Goal: Information Seeking & Learning: Learn about a topic

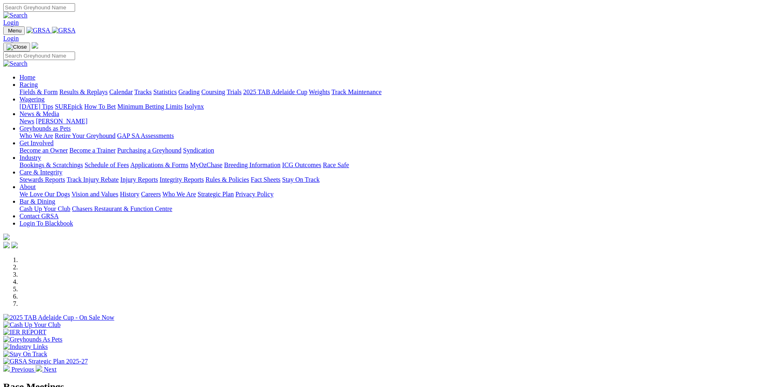
scroll to position [203, 0]
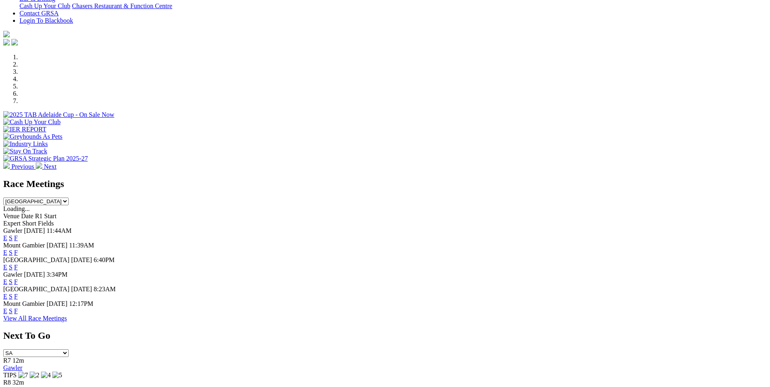
click at [18, 310] on link "F" at bounding box center [16, 311] width 4 height 7
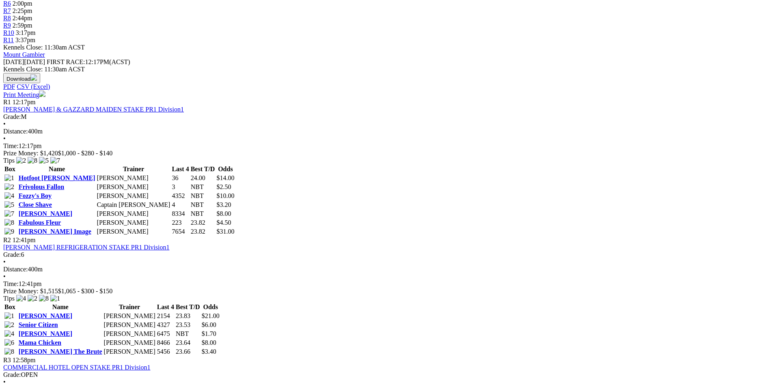
scroll to position [365, 0]
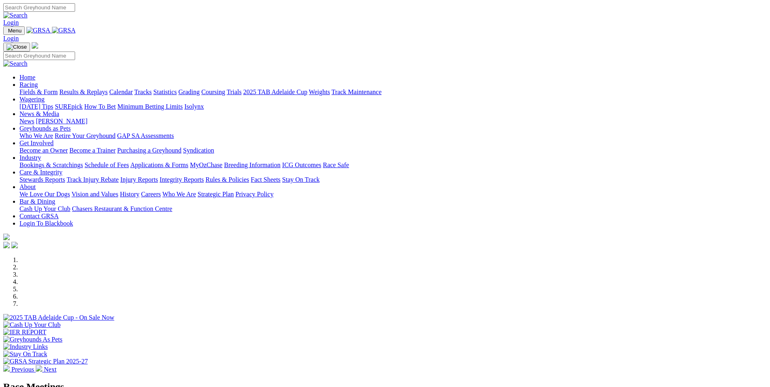
scroll to position [203, 0]
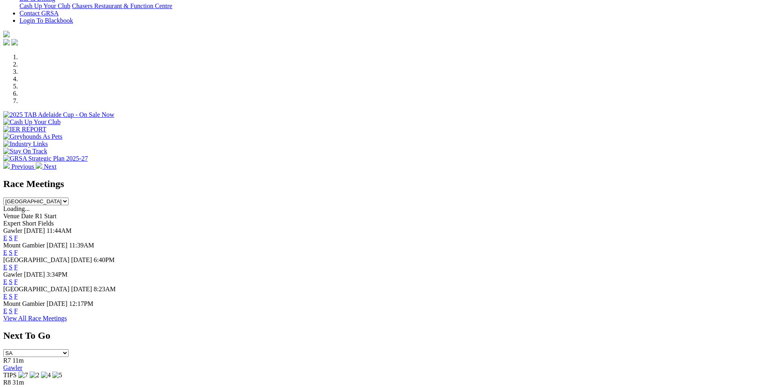
click at [7, 314] on link "E" at bounding box center [5, 311] width 4 height 7
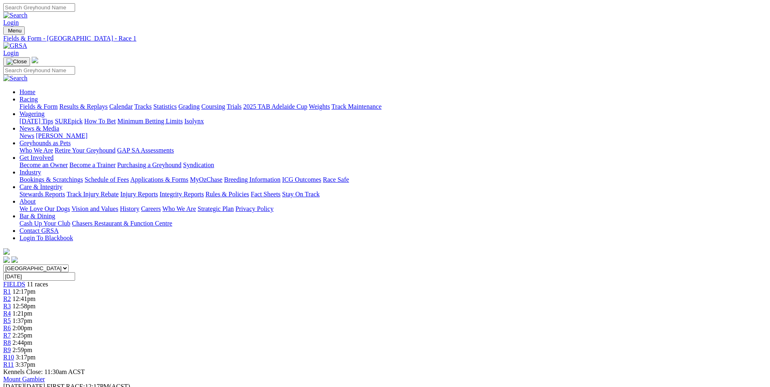
click at [11, 310] on span "R4" at bounding box center [7, 313] width 8 height 7
click at [11, 317] on span "R5" at bounding box center [7, 320] width 8 height 7
